Goal: Understand process/instructions

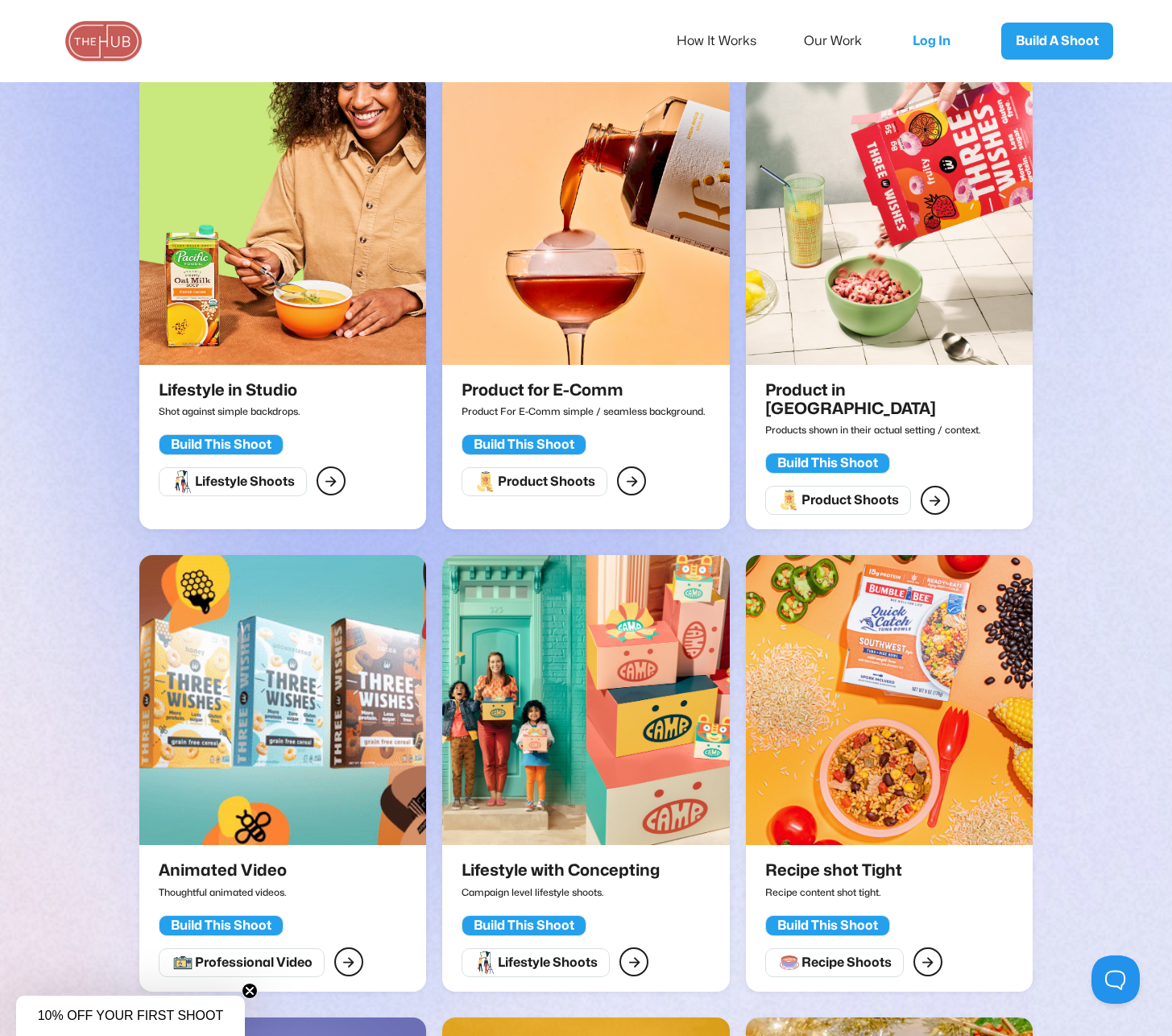
scroll to position [424, 0]
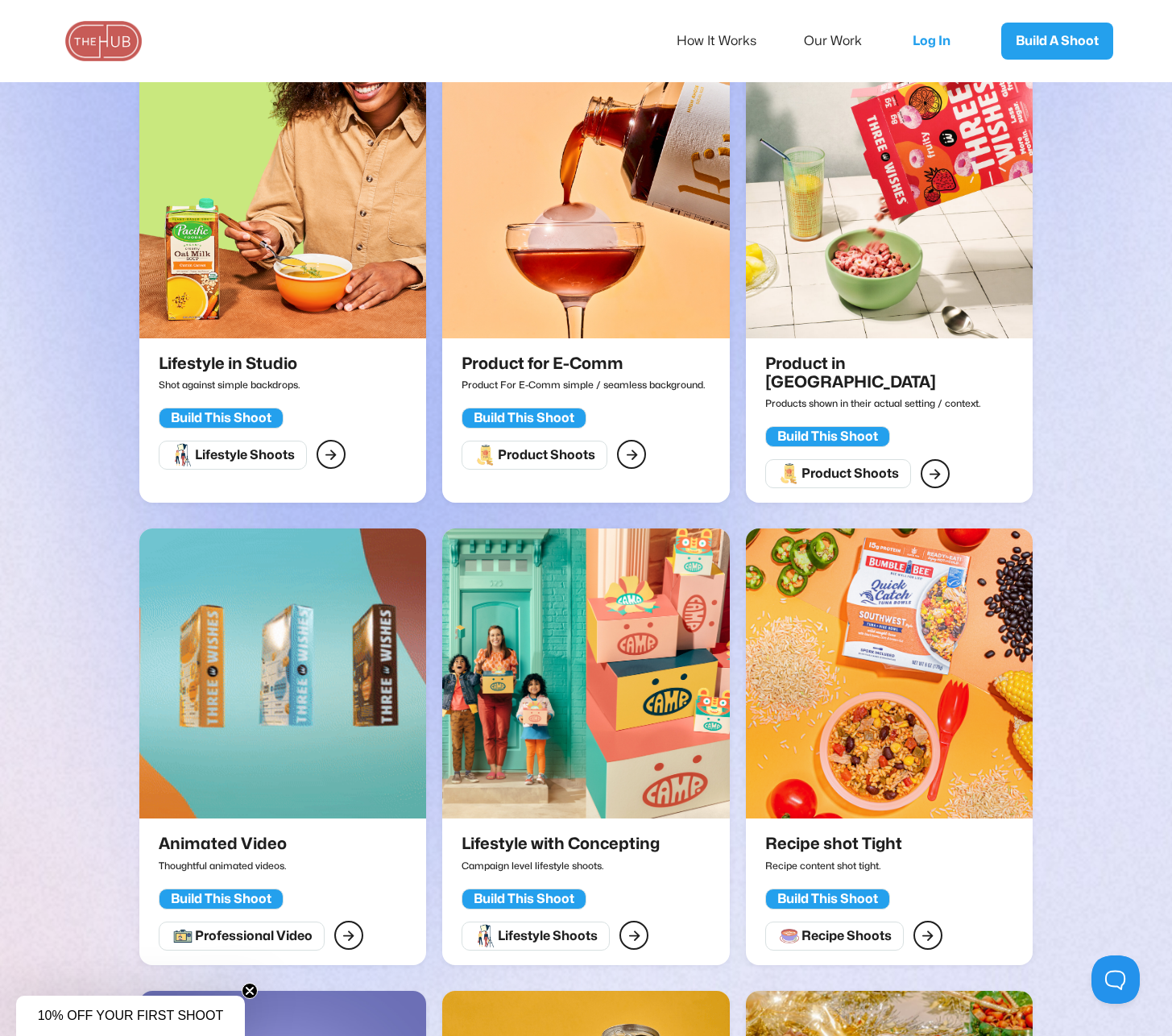
click at [644, 391] on p "Product For E-Comm simple / seamless background." at bounding box center [584, 384] width 244 height 23
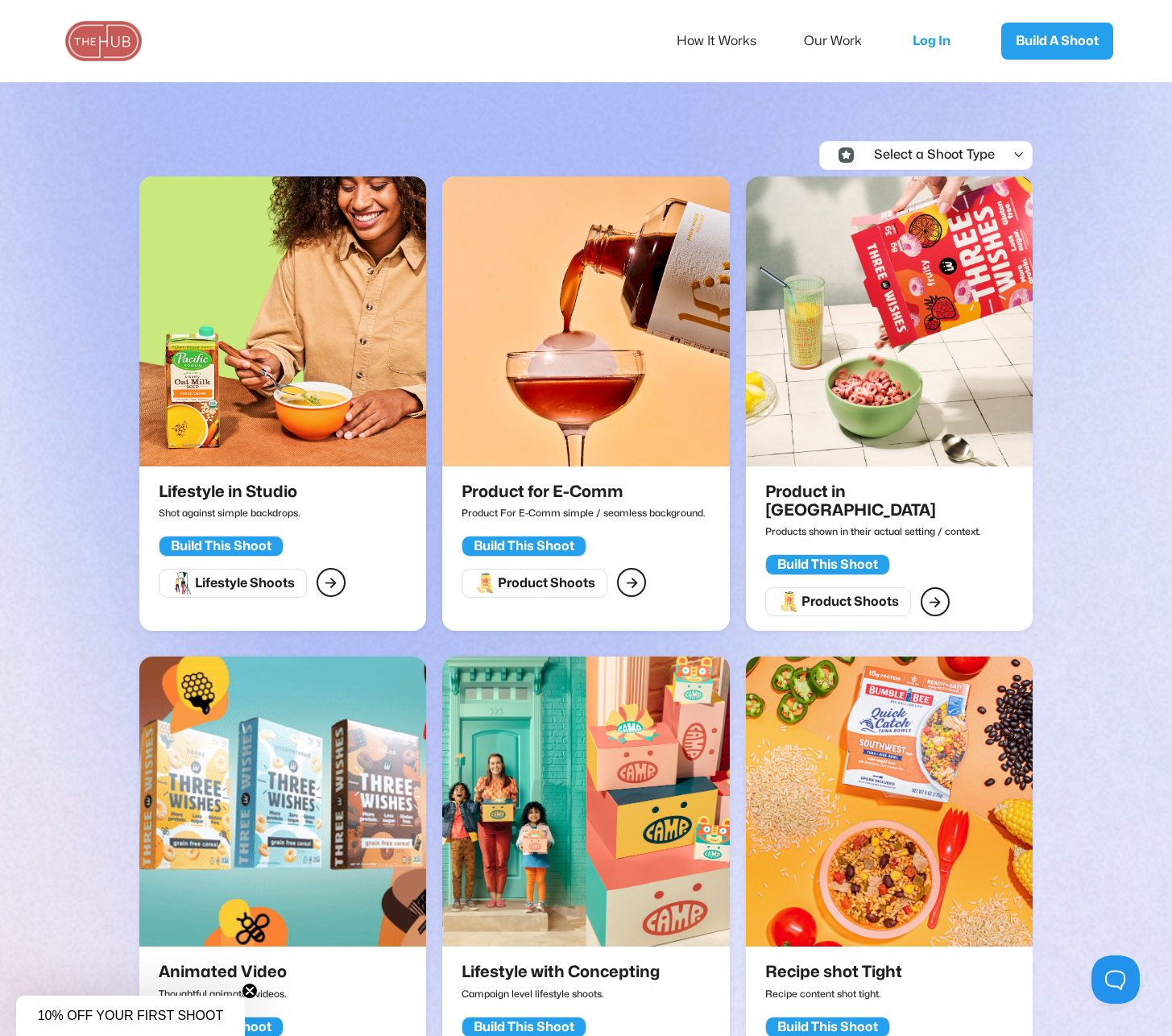
scroll to position [284, 0]
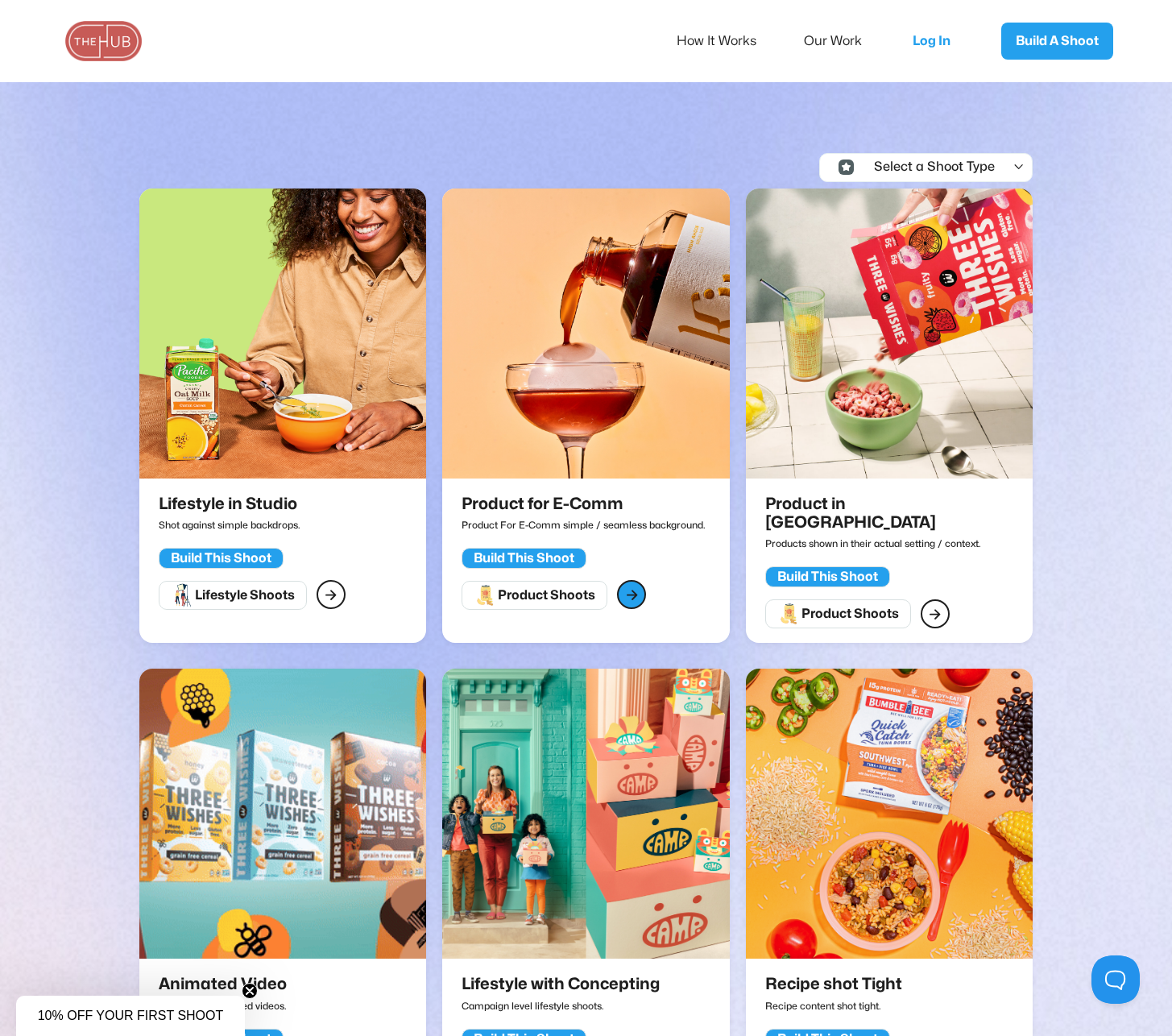
click at [626, 595] on div "" at bounding box center [631, 595] width 12 height 21
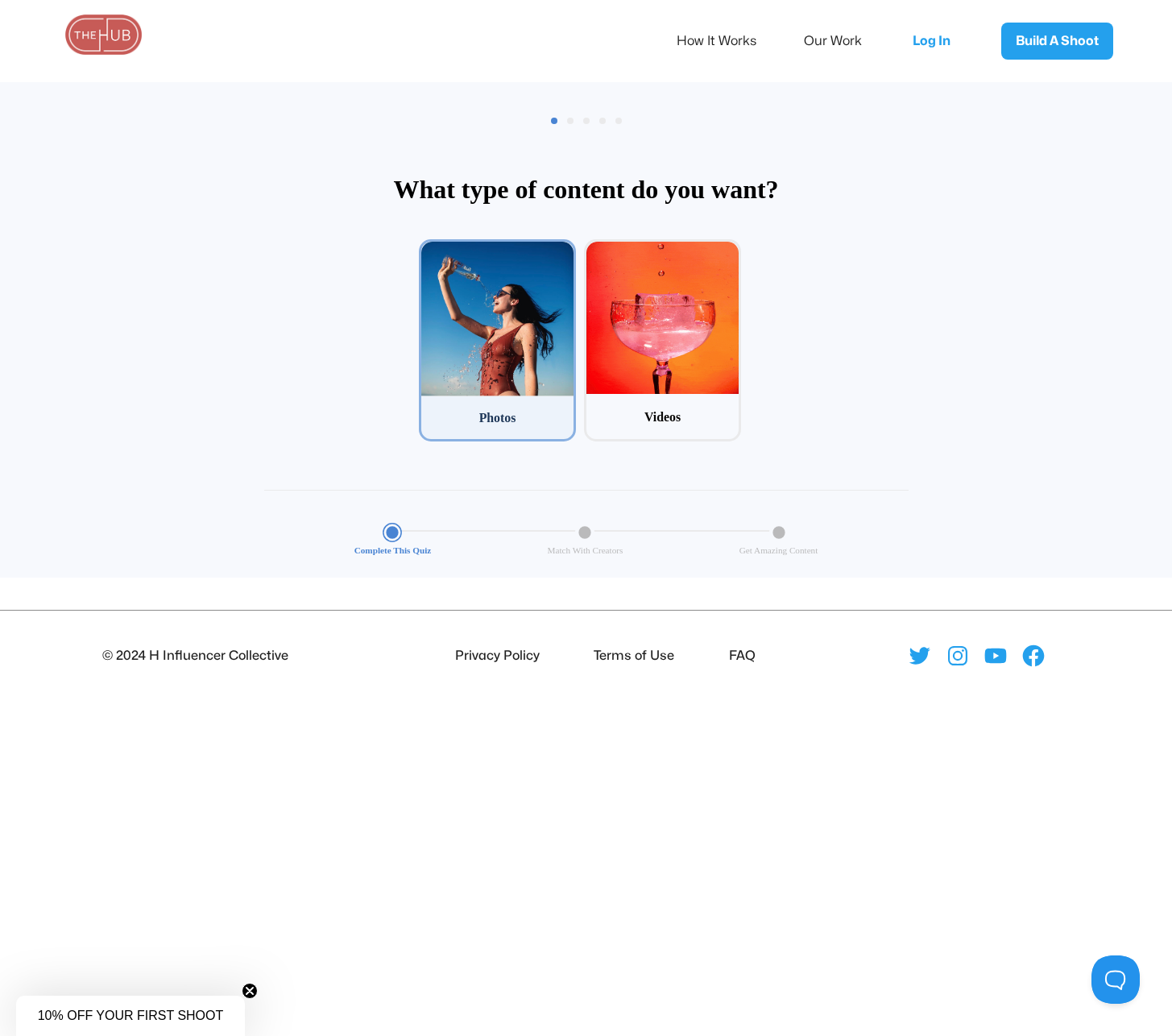
click at [532, 356] on div at bounding box center [497, 319] width 152 height 155
click at [429, 250] on input "1 Photos" at bounding box center [423, 244] width 11 height 11
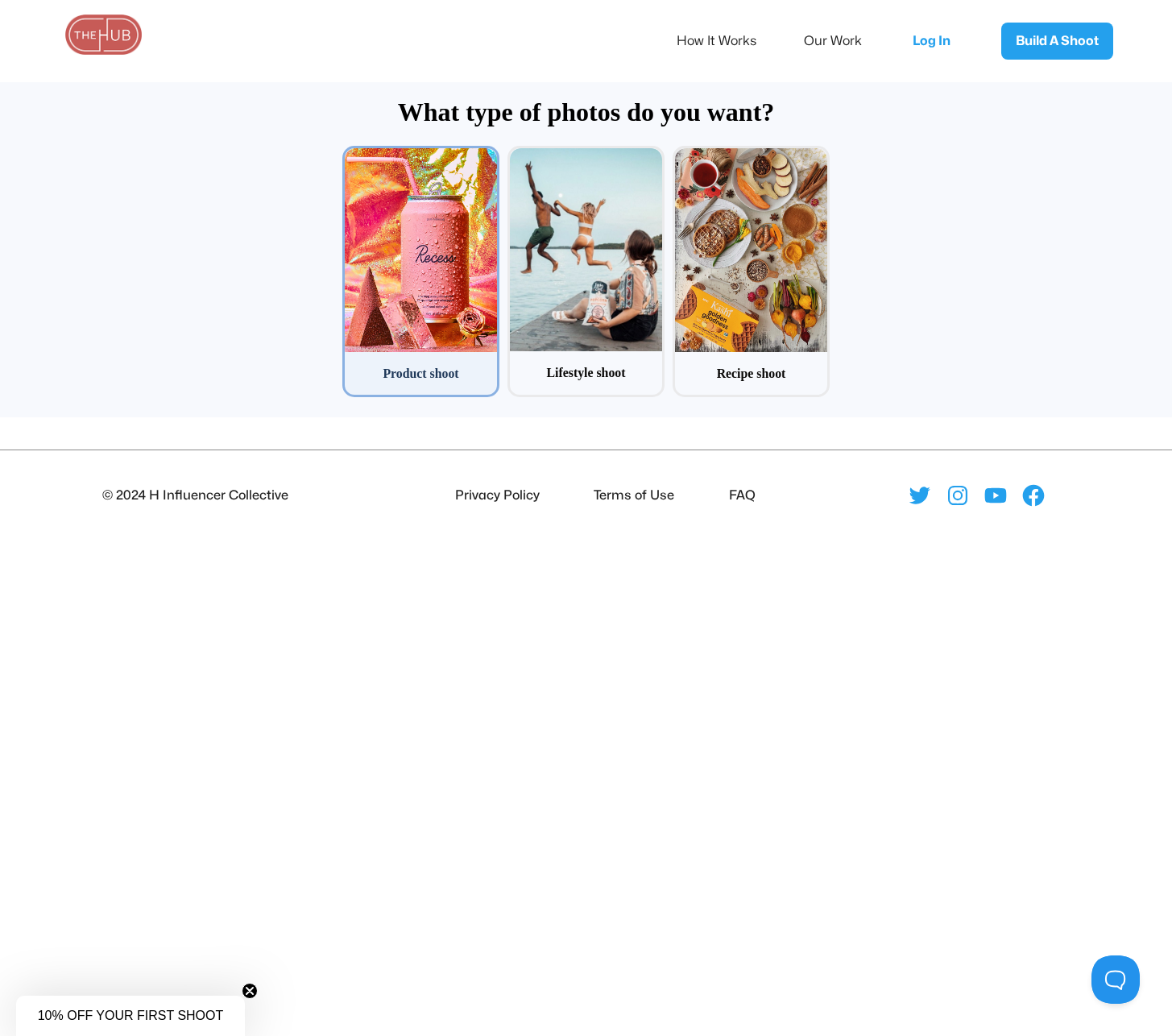
click at [388, 362] on div "Product shoot" at bounding box center [421, 373] width 152 height 43
click at [353, 156] on input "1 Product shoot" at bounding box center [347, 151] width 11 height 11
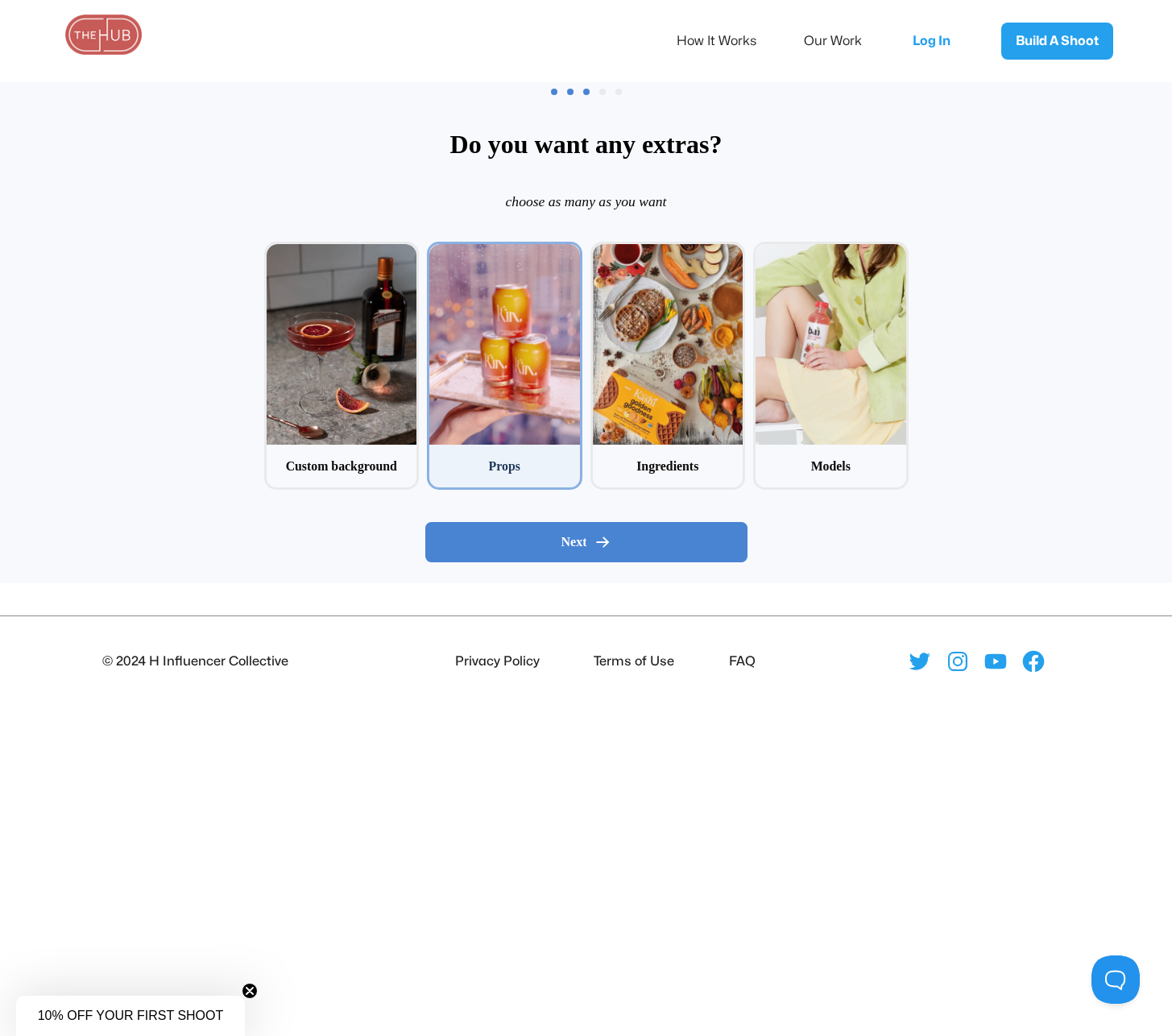
click at [497, 441] on div at bounding box center [505, 344] width 151 height 201
click at [437, 252] on input "2 Props" at bounding box center [432, 247] width 11 height 11
checkbox input "true"
click at [556, 554] on button "Next" at bounding box center [586, 541] width 322 height 40
radio input "false"
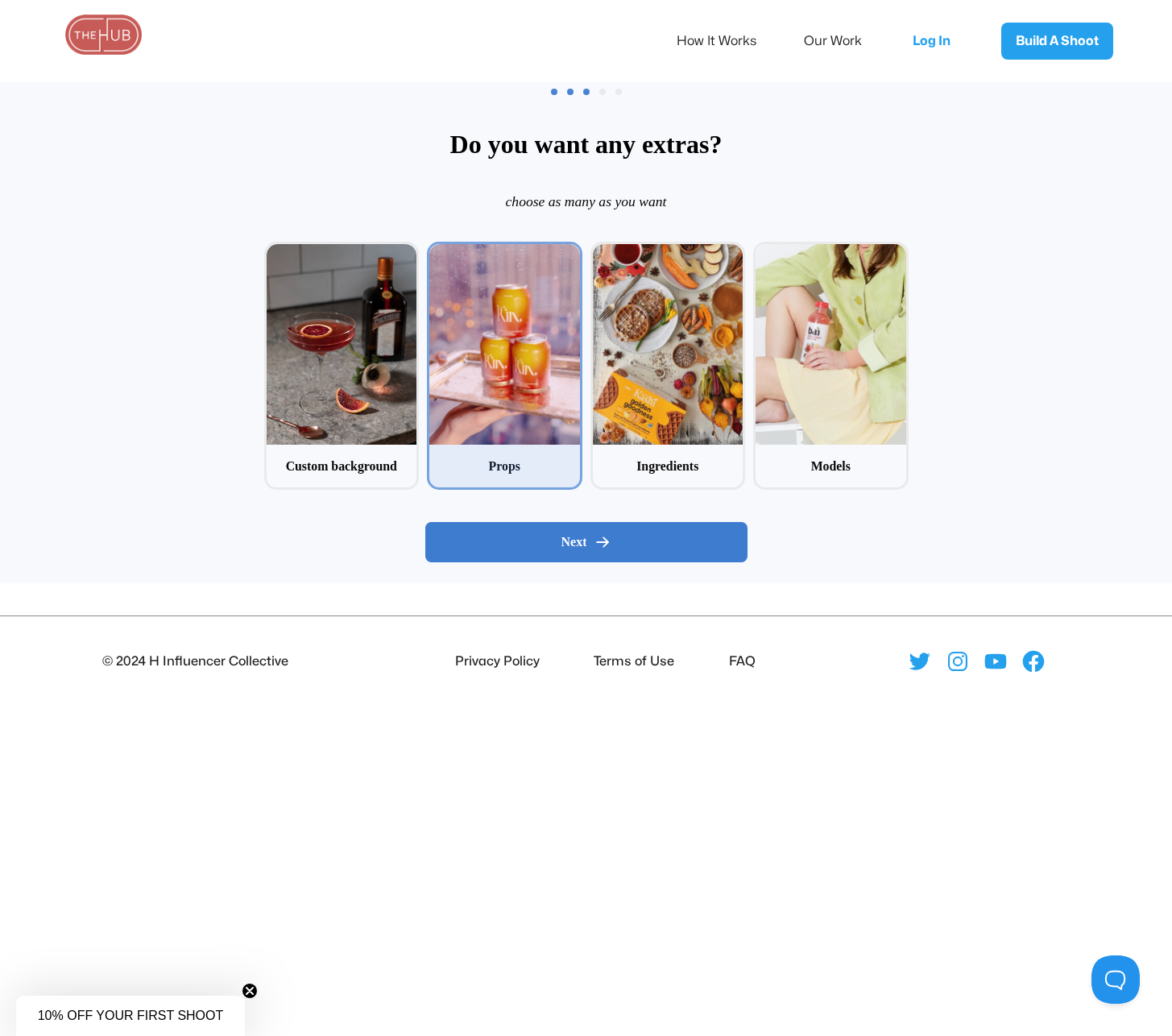
radio input "false"
radio input "true"
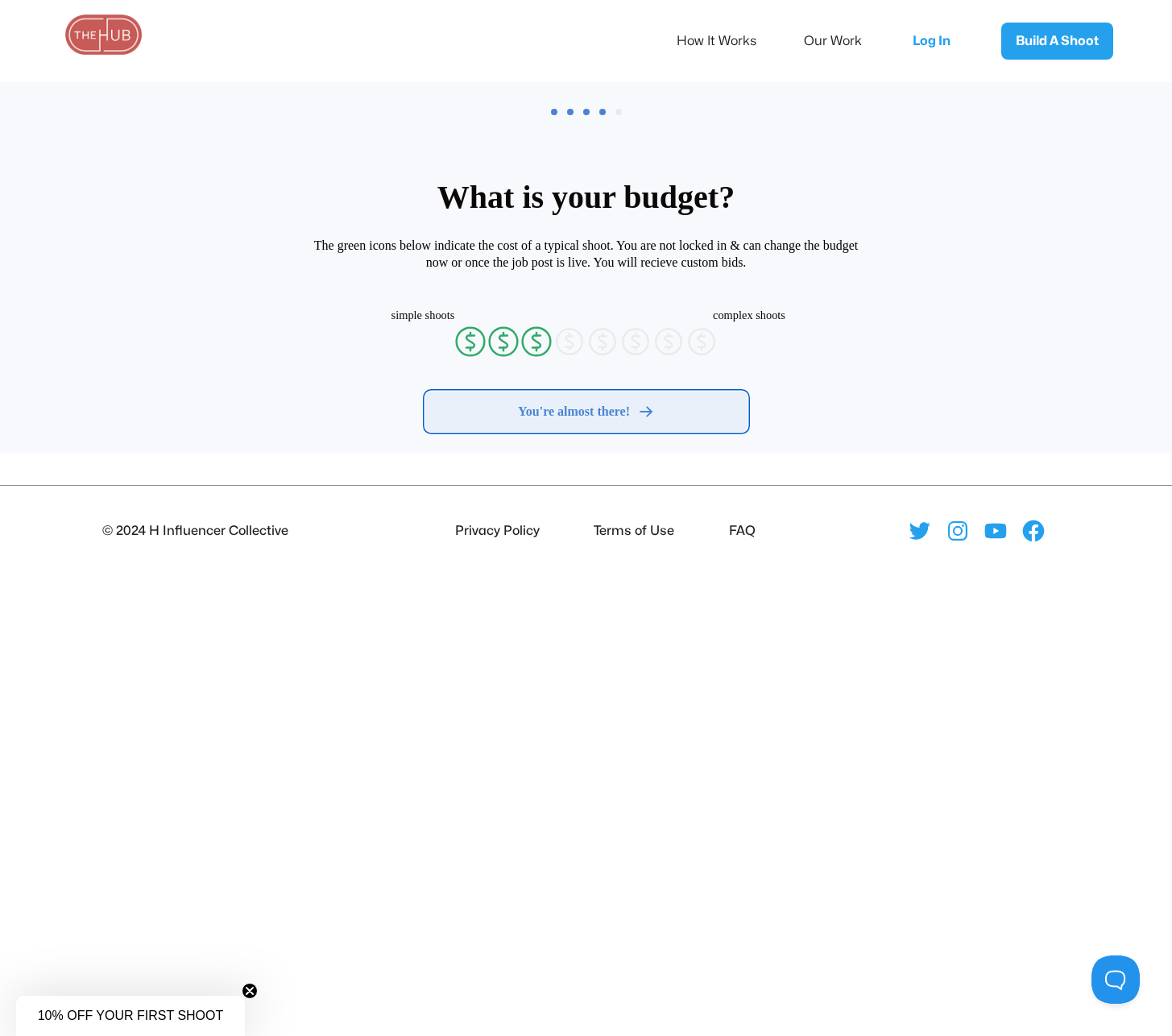
click at [572, 418] on span "You're almost there!" at bounding box center [573, 412] width 112 height 16
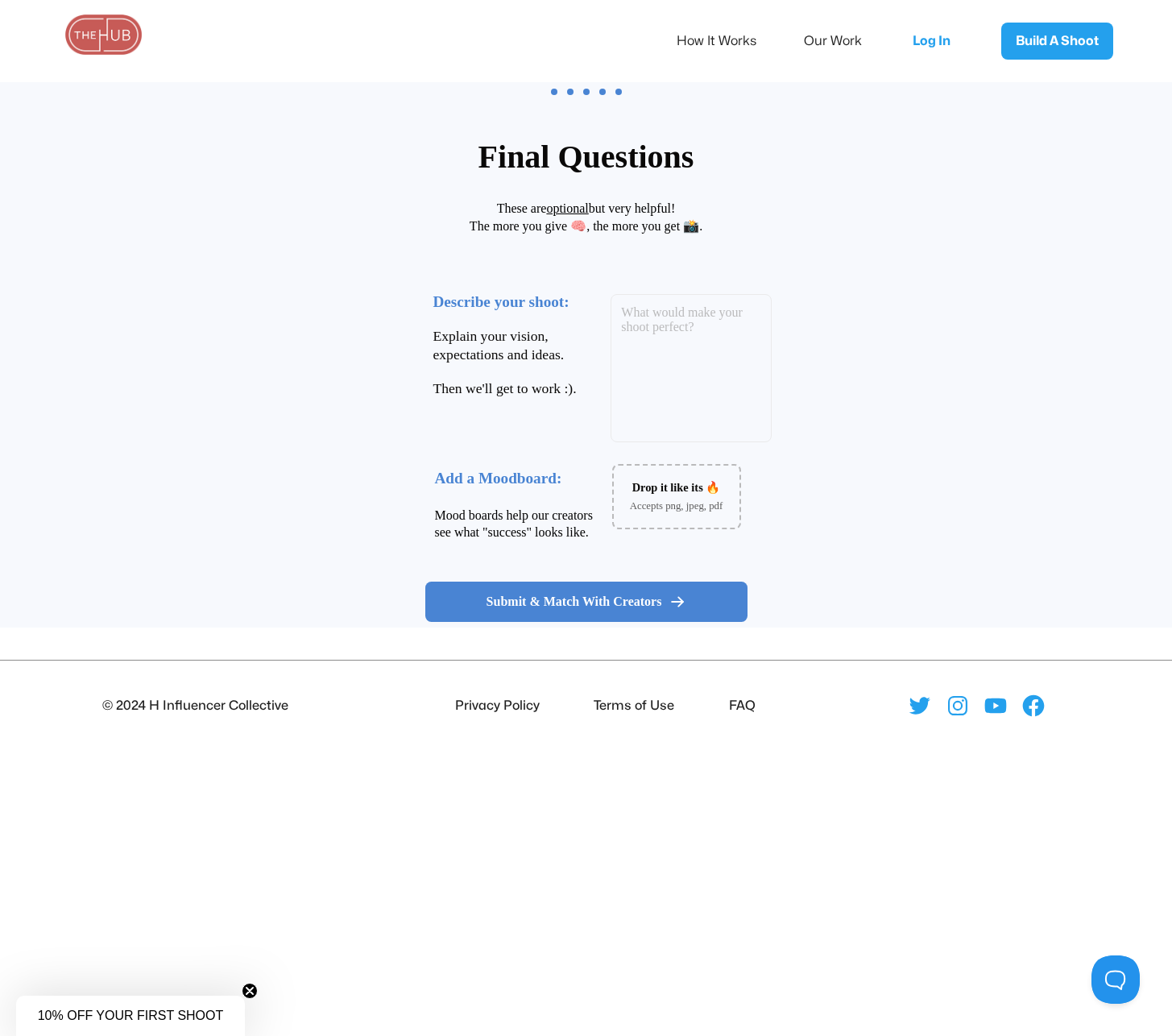
click at [113, 36] on img at bounding box center [104, 34] width 80 height 40
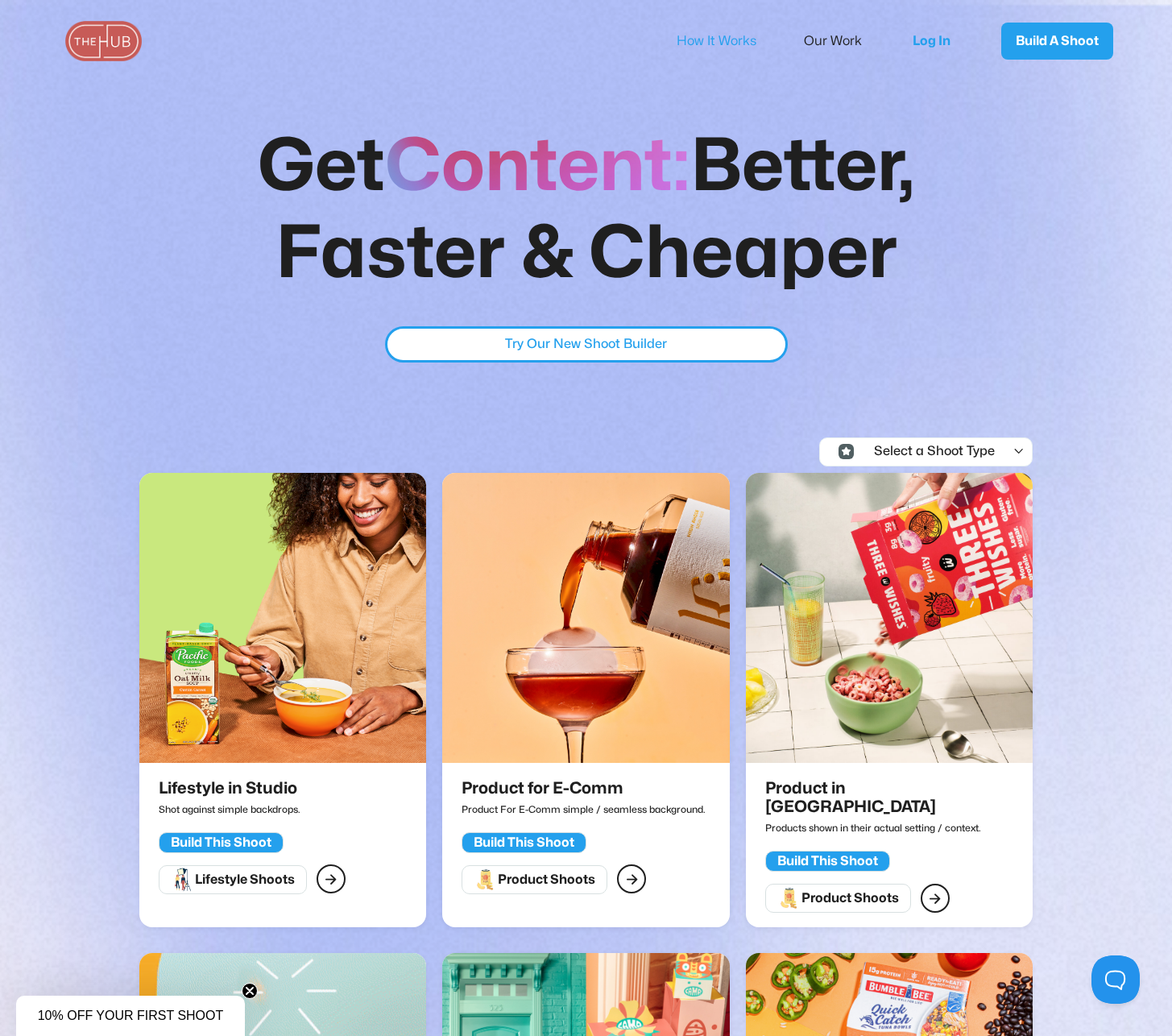
click at [691, 43] on link "How It Works" at bounding box center [727, 41] width 102 height 34
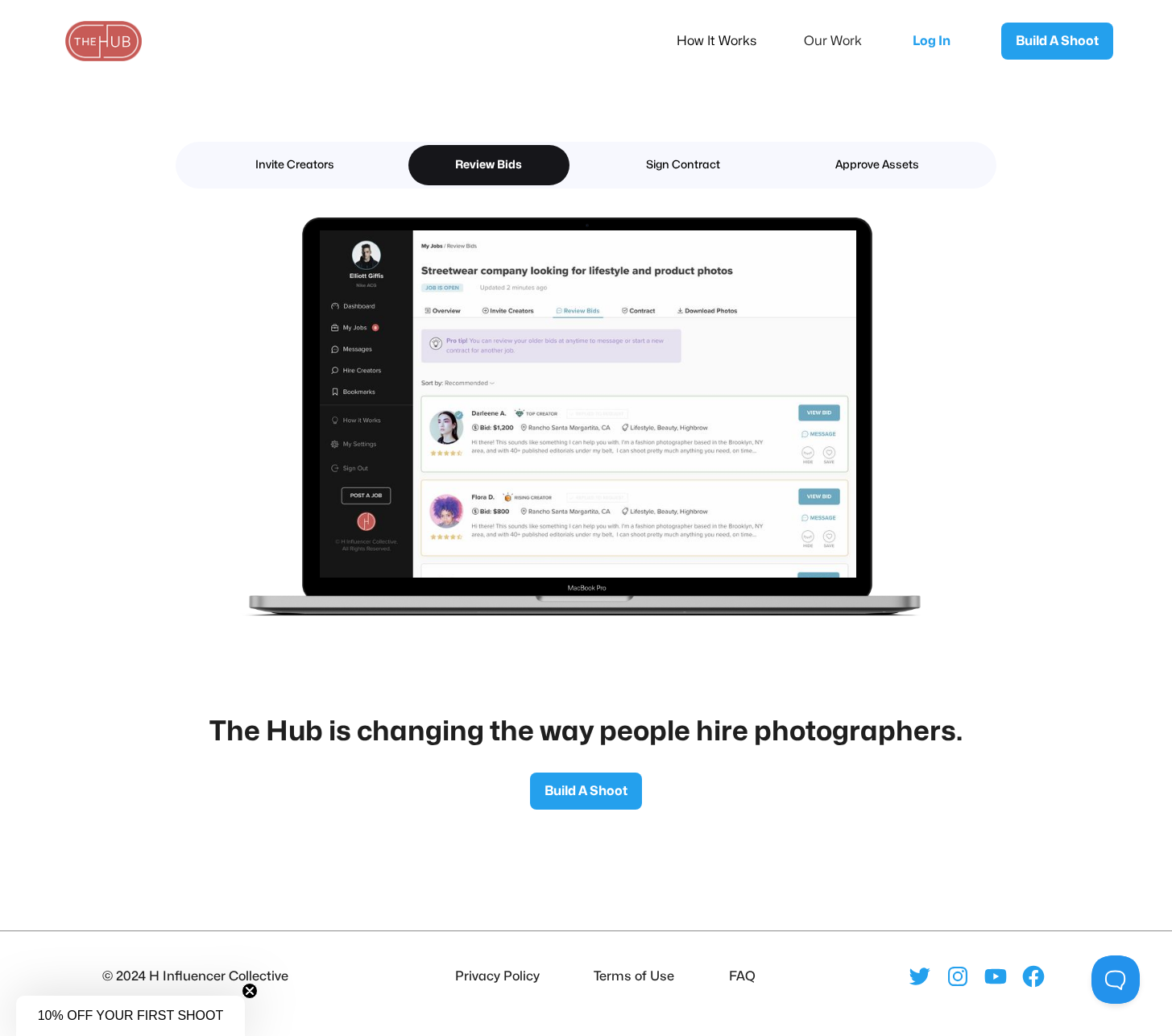
scroll to position [2749, 0]
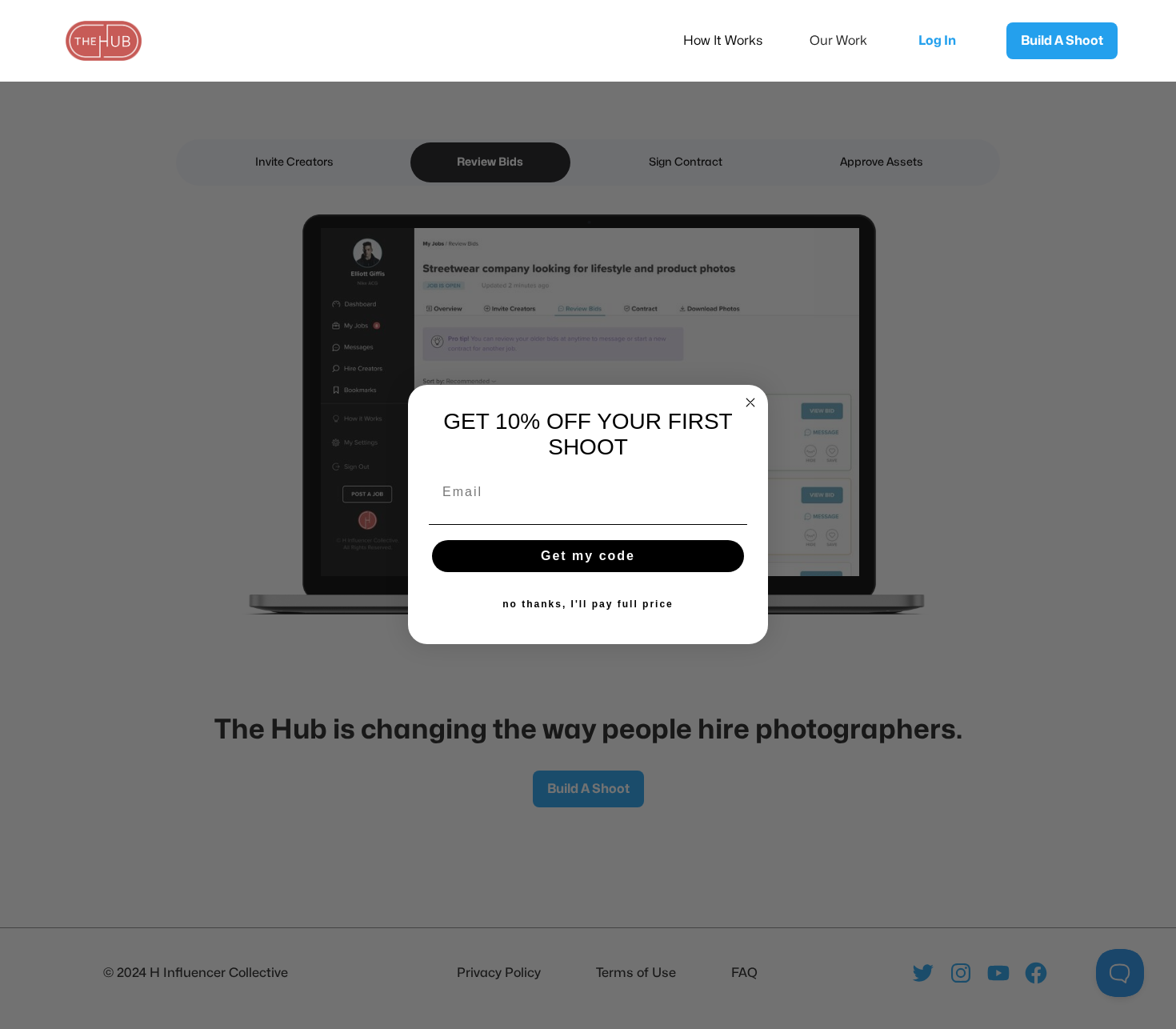
click at [751, 393] on circle "Close dialog" at bounding box center [751, 402] width 19 height 19
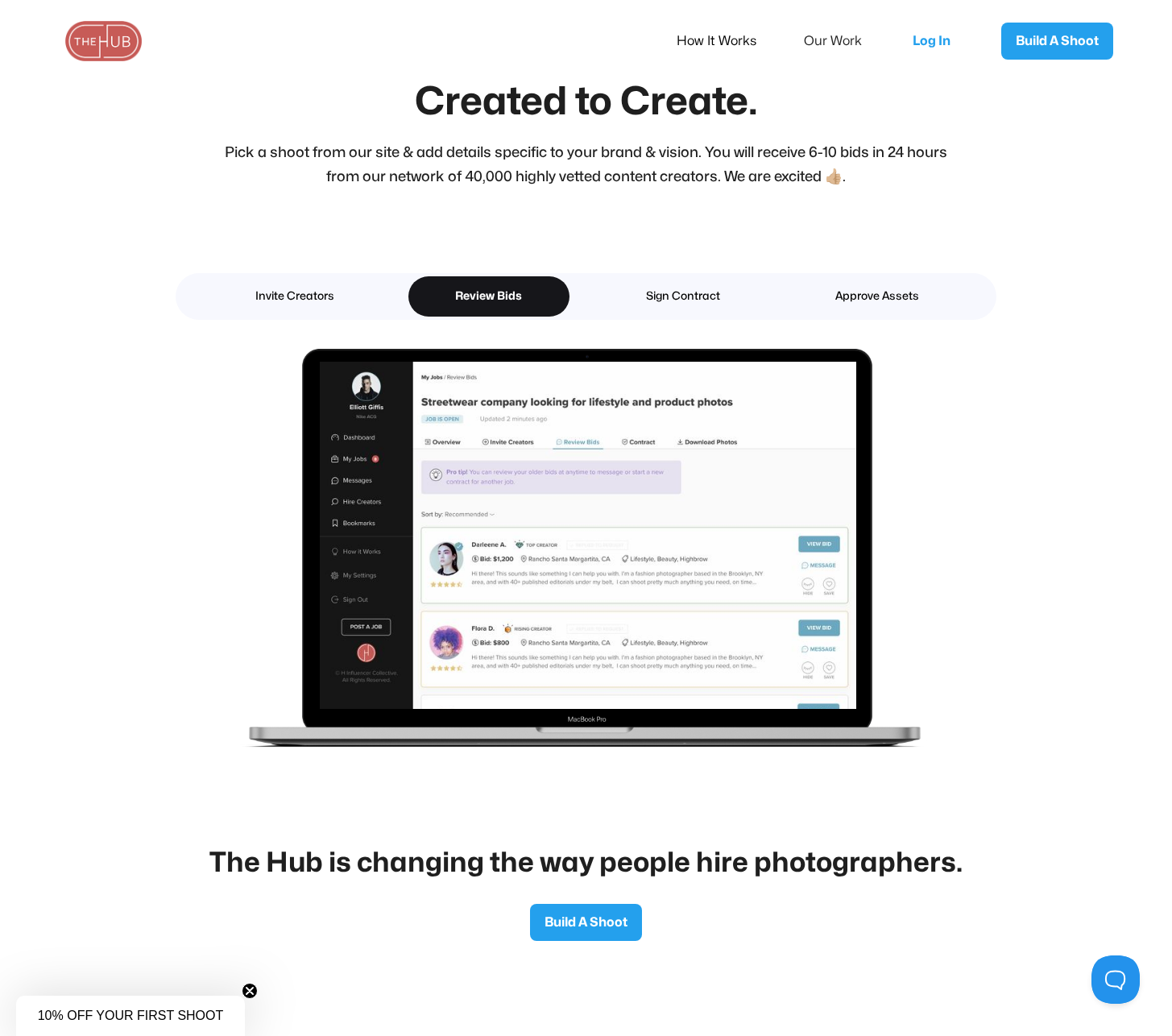
scroll to position [2613, 0]
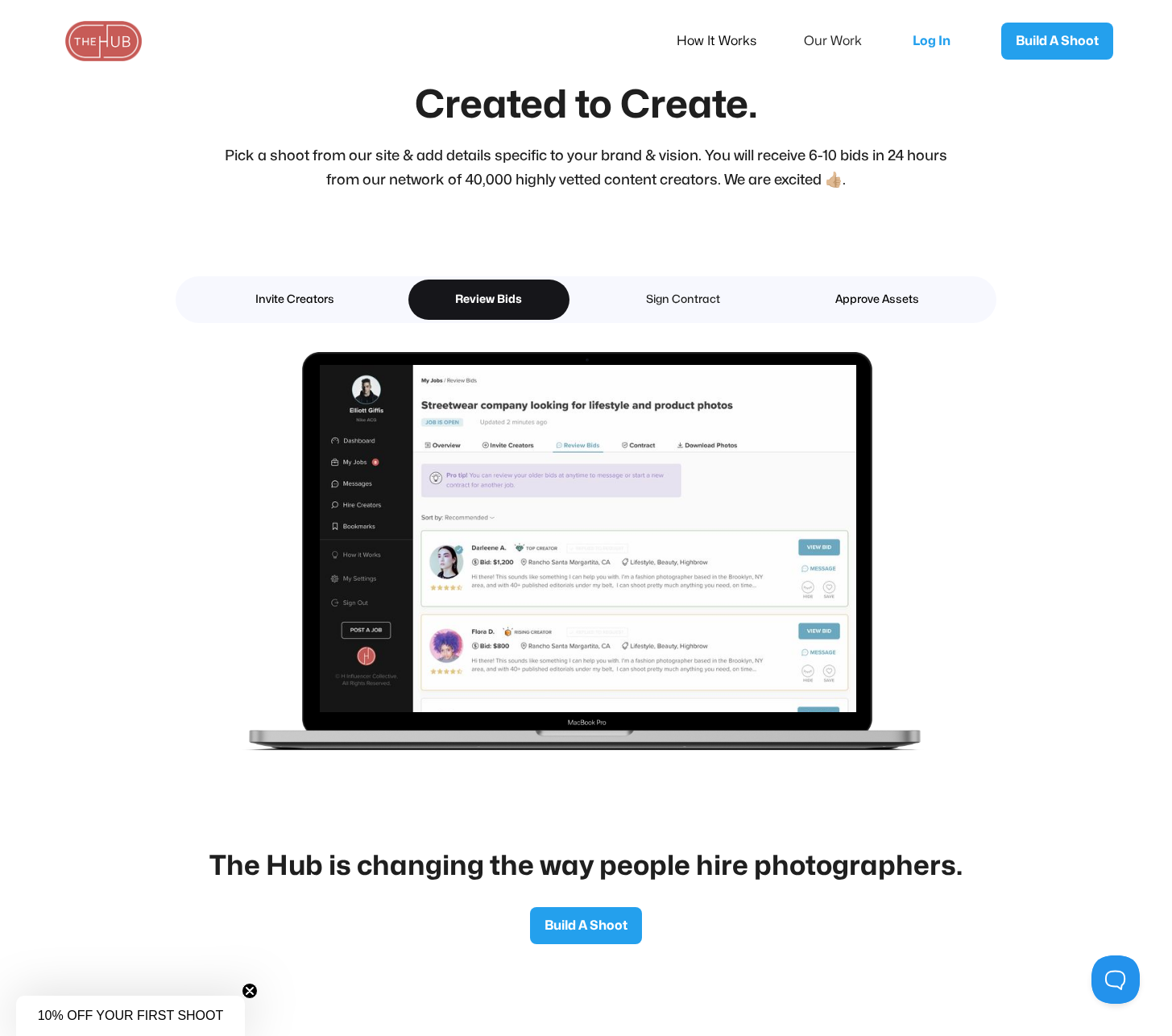
click at [690, 295] on div "Sign Contract" at bounding box center [683, 300] width 105 height 21
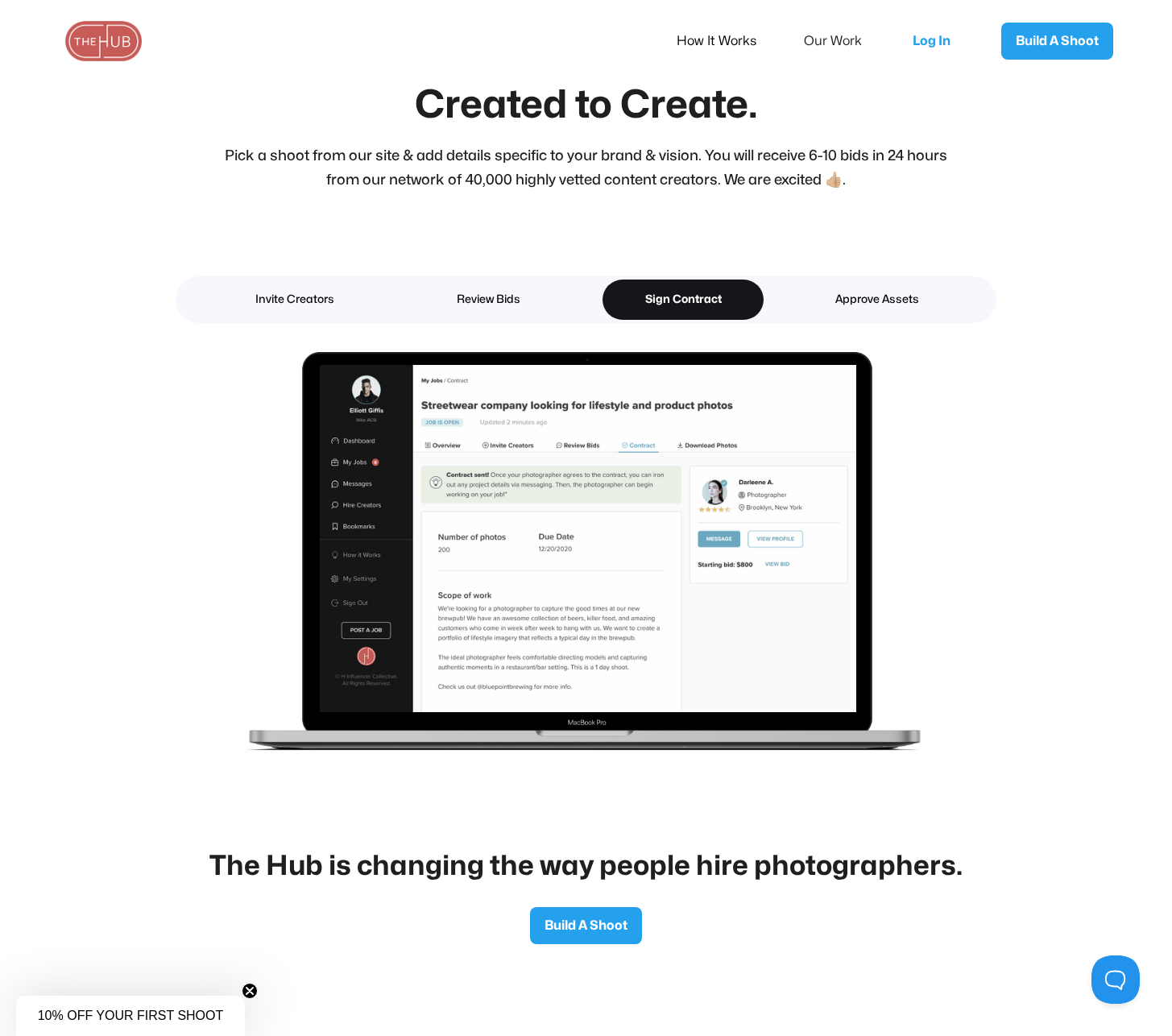
click at [579, 300] on div "Invite Creators Review Bids Sign Contract Approve Assets" at bounding box center [586, 299] width 821 height 47
click at [550, 301] on link "Review Bids" at bounding box center [489, 299] width 161 height 40
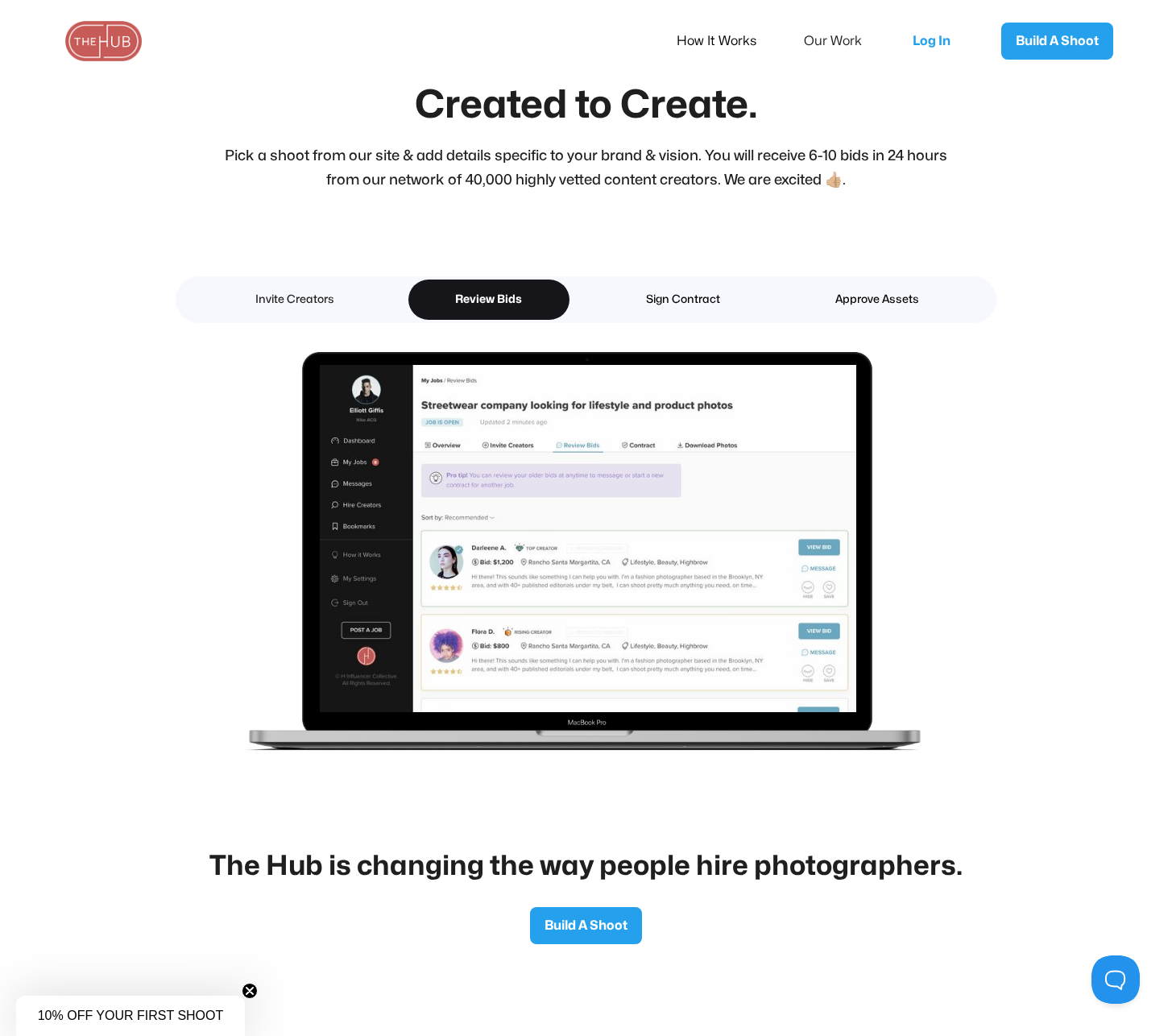
click at [328, 296] on div "Invite Creators" at bounding box center [295, 300] width 105 height 21
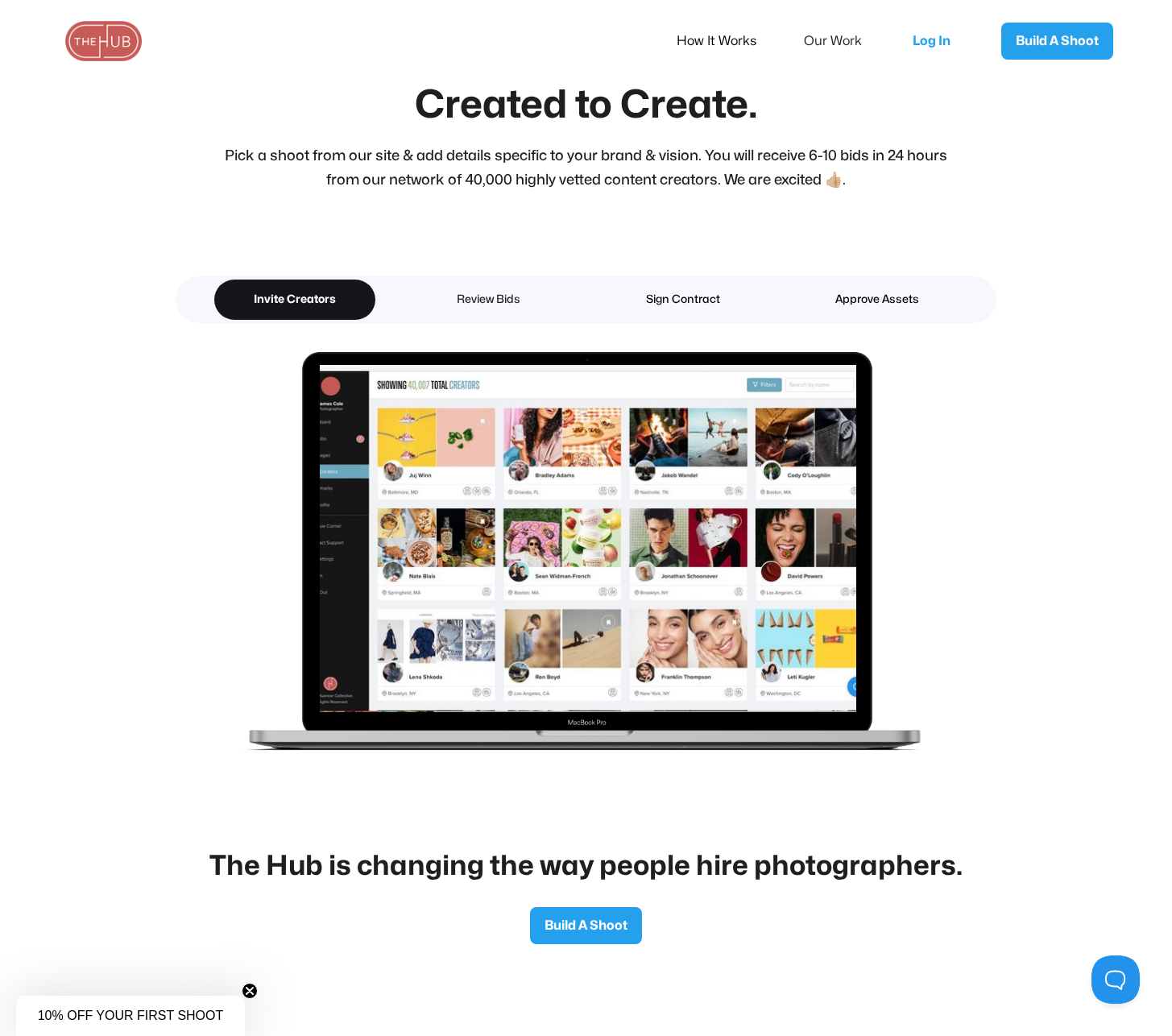
click at [496, 308] on div "Review Bids" at bounding box center [489, 300] width 105 height 21
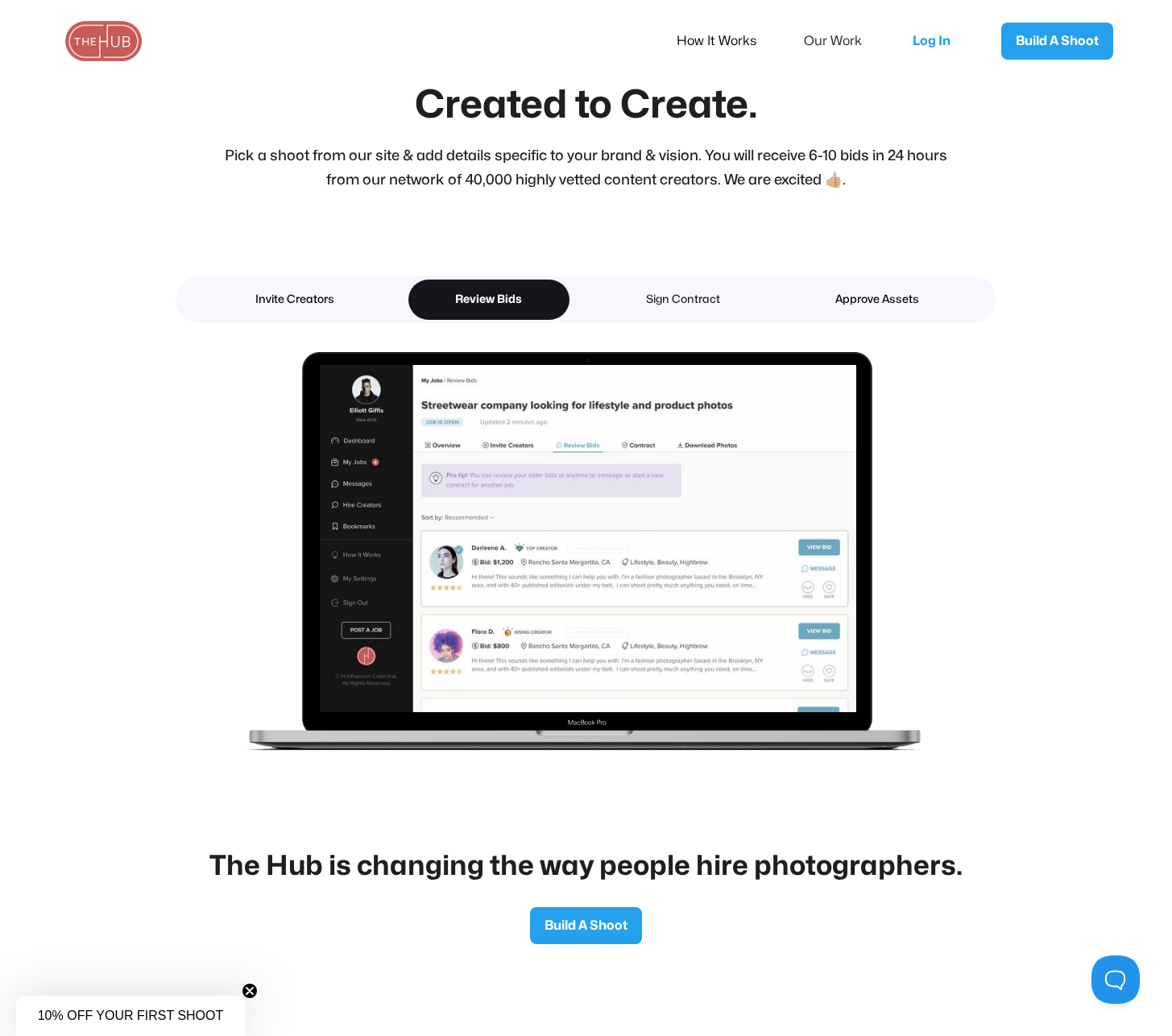
click at [672, 307] on div "Sign Contract" at bounding box center [683, 300] width 105 height 21
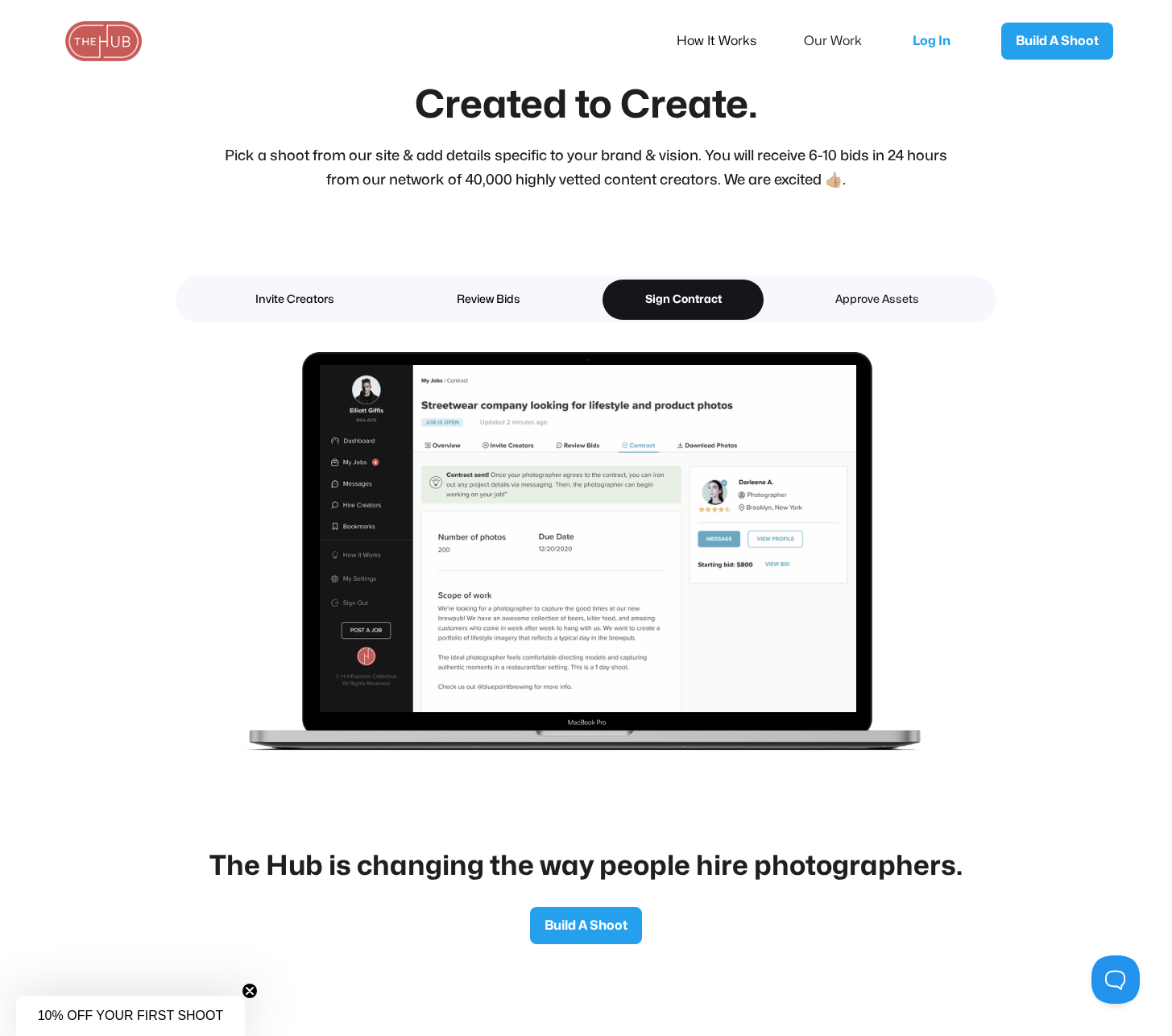
click at [855, 306] on div "Approve Assets" at bounding box center [877, 300] width 105 height 21
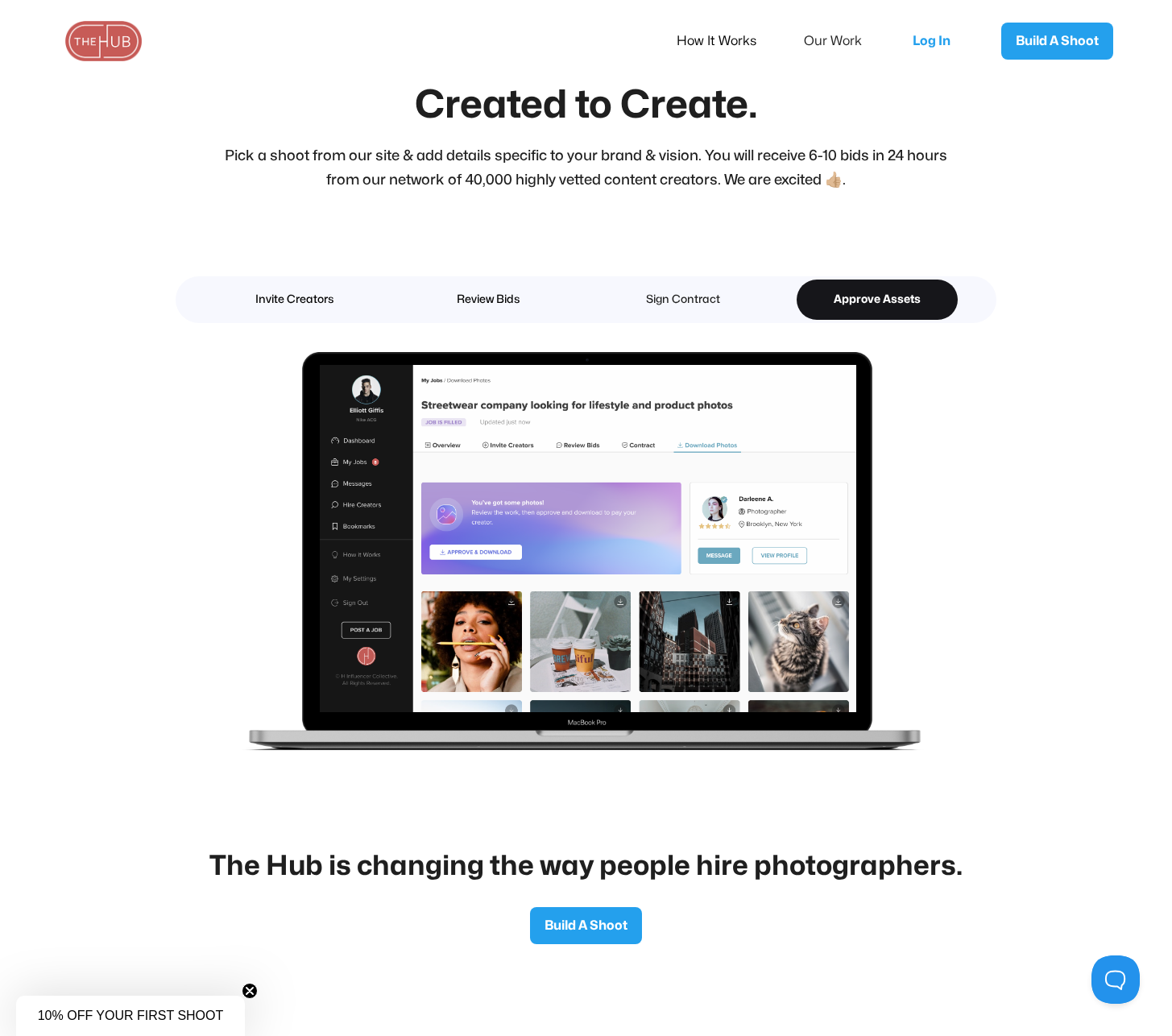
click at [708, 301] on div "Sign Contract" at bounding box center [683, 300] width 105 height 21
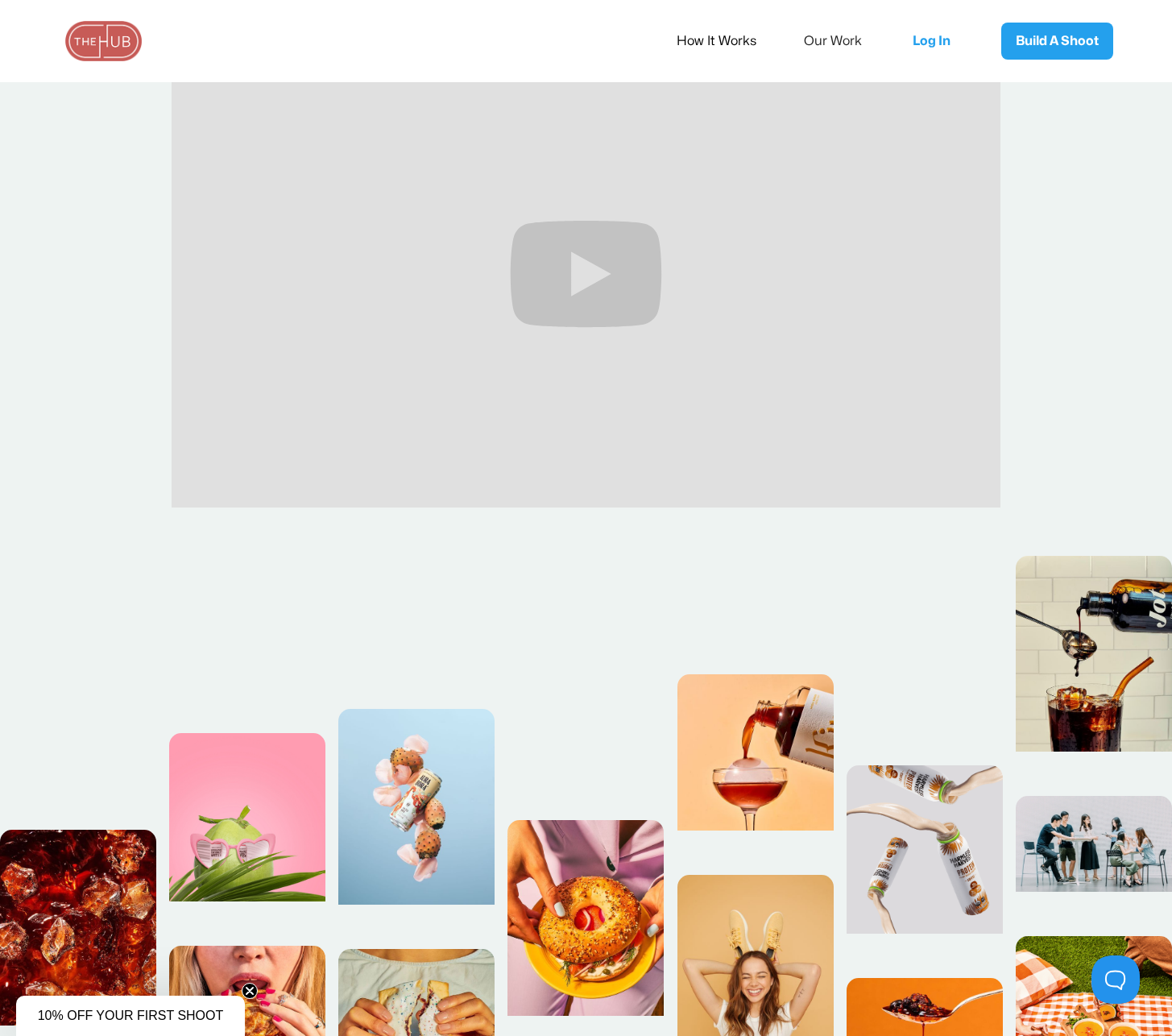
scroll to position [0, 0]
